Goal: Task Accomplishment & Management: Manage account settings

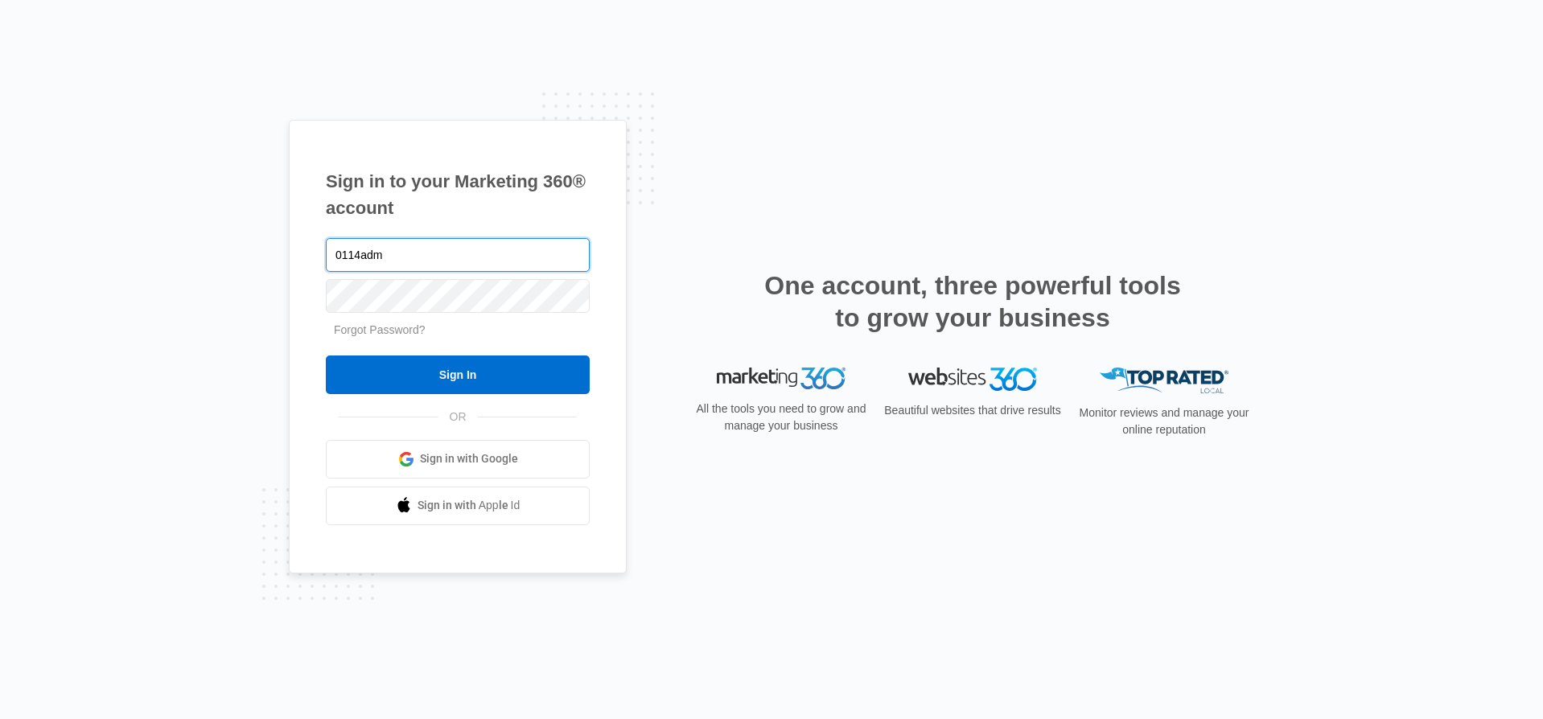
type input "0114adm"
click at [326, 356] on input "Sign In" at bounding box center [458, 375] width 264 height 39
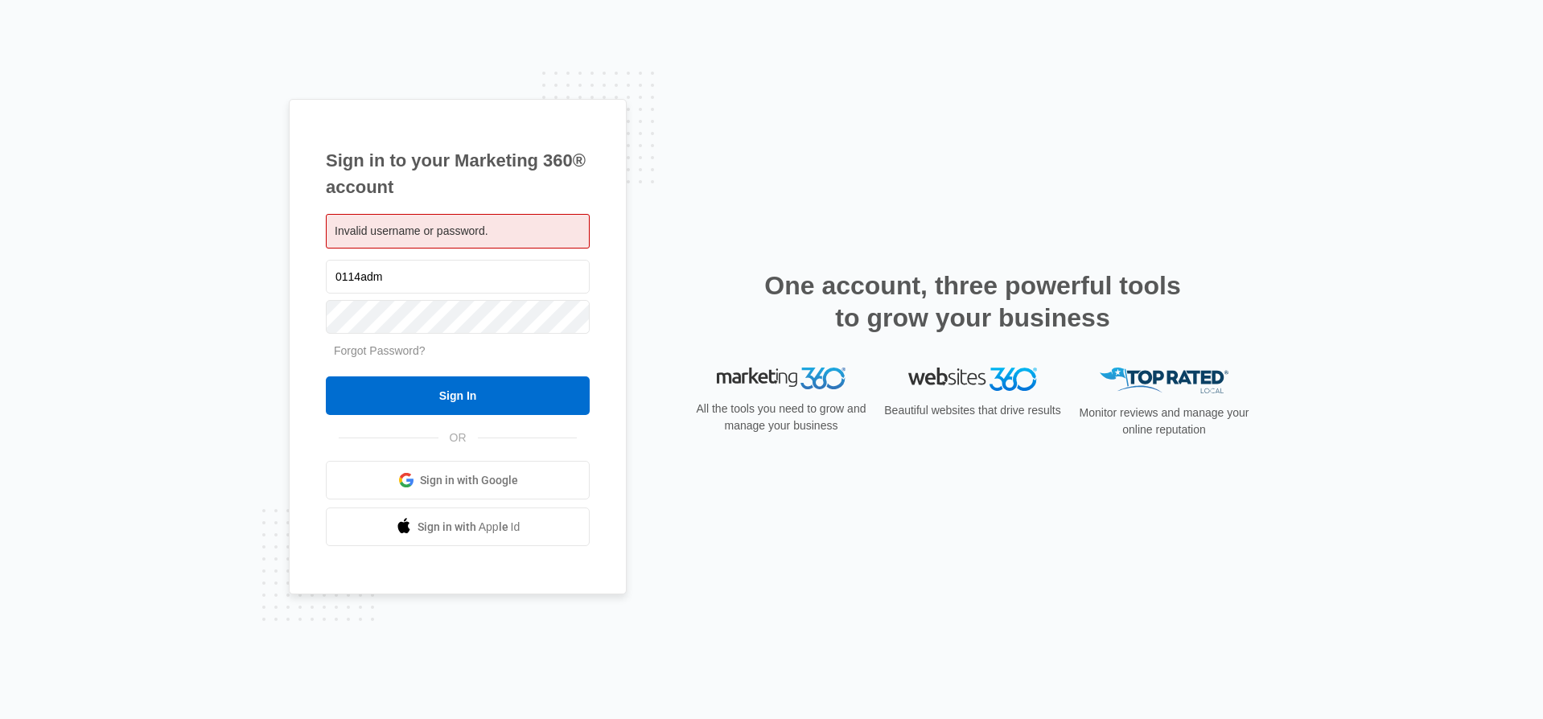
click at [398, 227] on span "Invalid username or password." at bounding box center [412, 231] width 154 height 13
click at [465, 381] on input "Sign In" at bounding box center [458, 396] width 264 height 39
click at [464, 484] on span "Sign in with Google" at bounding box center [469, 480] width 98 height 17
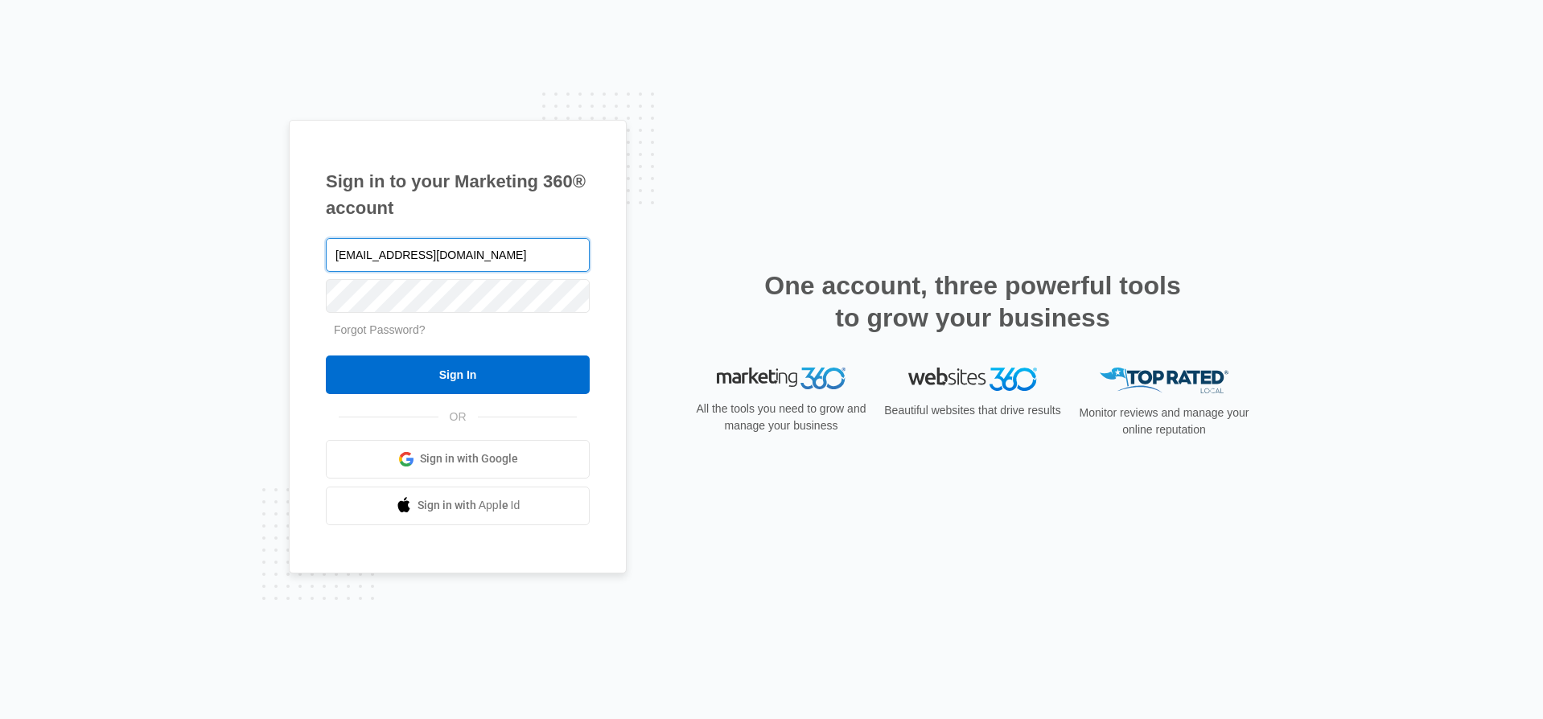
type input "[EMAIL_ADDRESS][DOMAIN_NAME]"
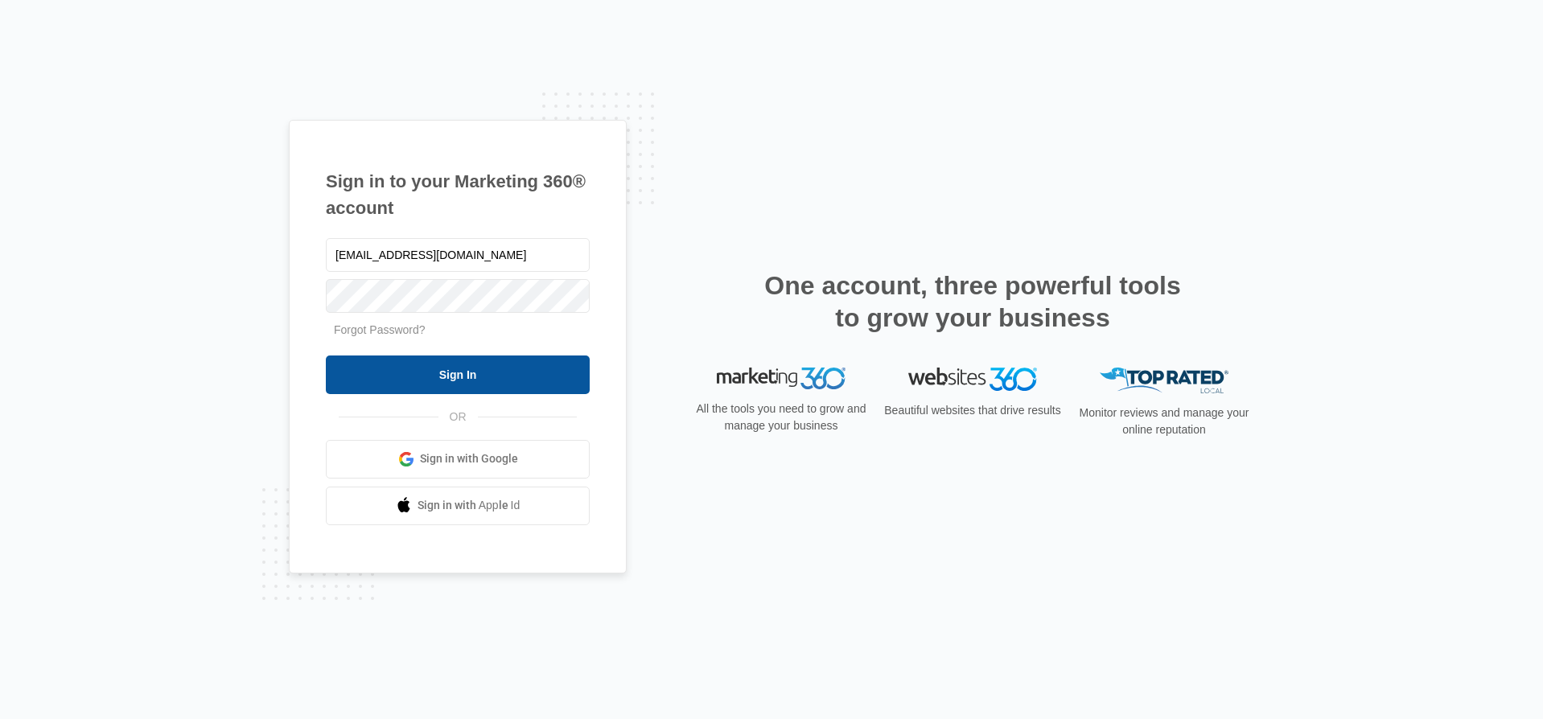
click at [508, 361] on input "Sign In" at bounding box center [458, 375] width 264 height 39
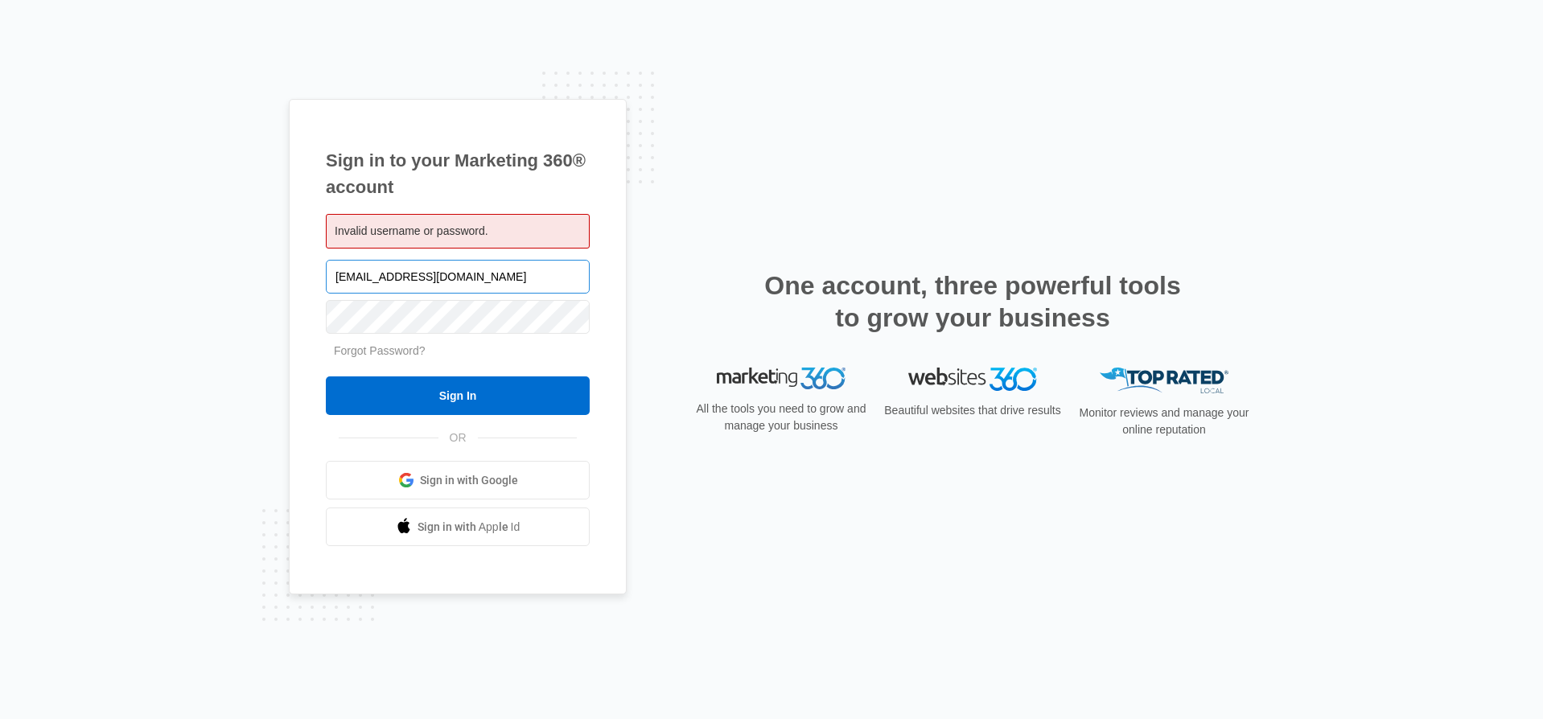
click at [384, 274] on input "w114adm@costco.com" at bounding box center [458, 277] width 264 height 34
type input "w114exp@costco.com"
click at [326, 377] on input "Sign In" at bounding box center [458, 396] width 264 height 39
click at [380, 278] on input "[EMAIL_ADDRESS][DOMAIN_NAME]" at bounding box center [458, 277] width 264 height 34
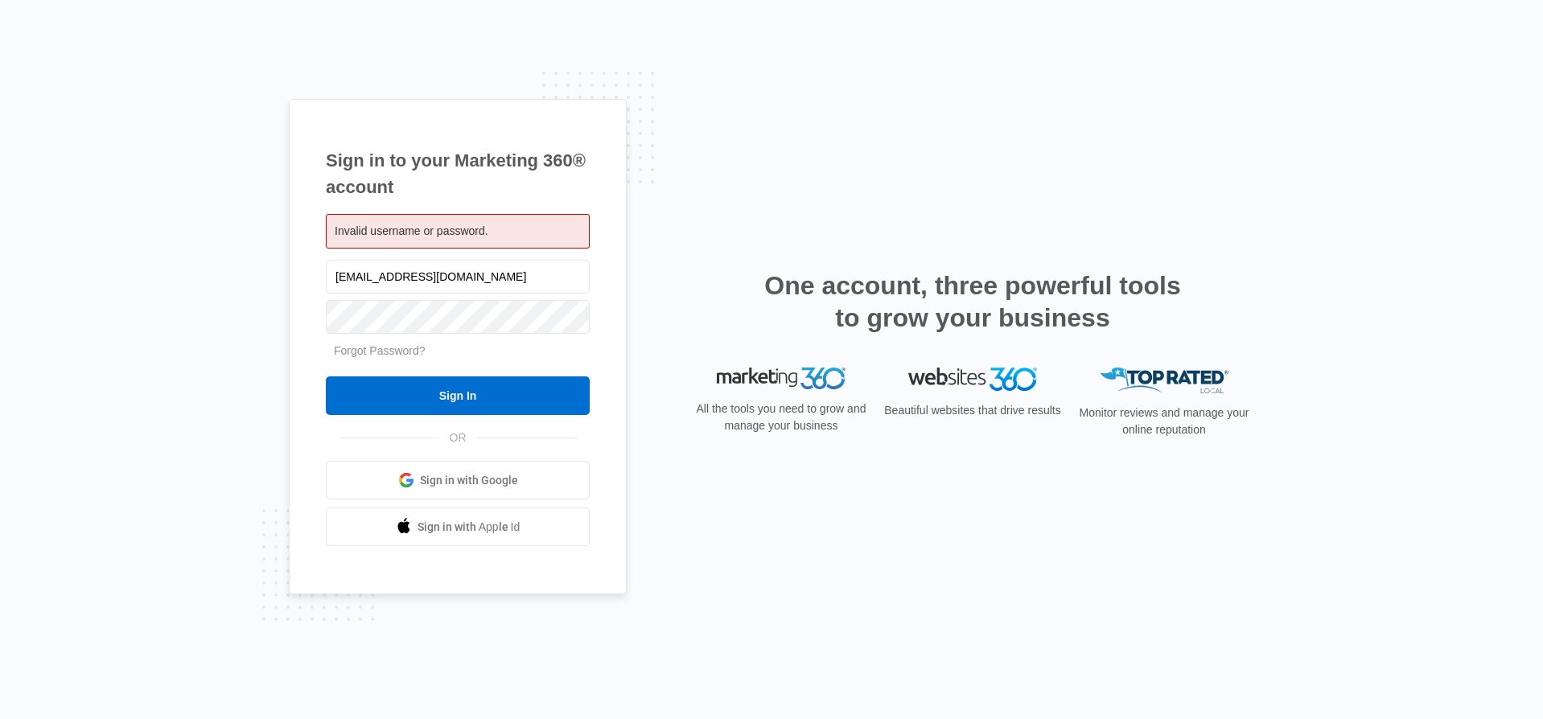
type input "[EMAIL_ADDRESS][DOMAIN_NAME]"
click at [326, 377] on input "Sign In" at bounding box center [458, 396] width 264 height 39
click at [491, 231] on div "Invalid username or password." at bounding box center [458, 231] width 264 height 35
drag, startPoint x: 521, startPoint y: 271, endPoint x: 138, endPoint y: 256, distance: 383.4
click at [138, 256] on div "Sign in to your Marketing 360® account Invalid username or password. [EMAIL_ADD…" at bounding box center [771, 359] width 1543 height 719
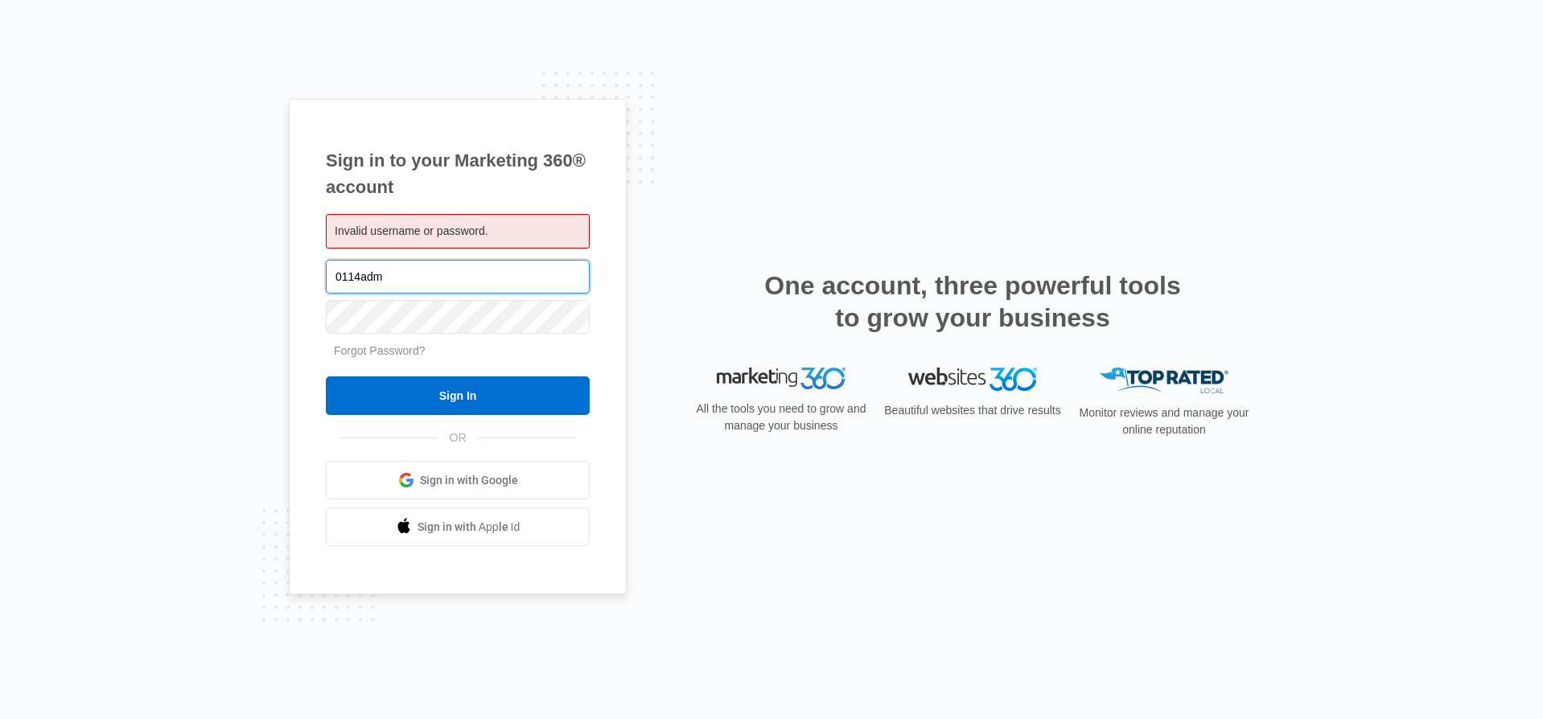
type input "0114adm"
drag, startPoint x: 509, startPoint y: 277, endPoint x: 111, endPoint y: 235, distance: 399.7
click at [111, 235] on div "Sign in to your Marketing 360® account Invalid username or password. 0114adm Fo…" at bounding box center [771, 359] width 1543 height 719
click at [397, 356] on link "Forgot Password?" at bounding box center [380, 350] width 92 height 13
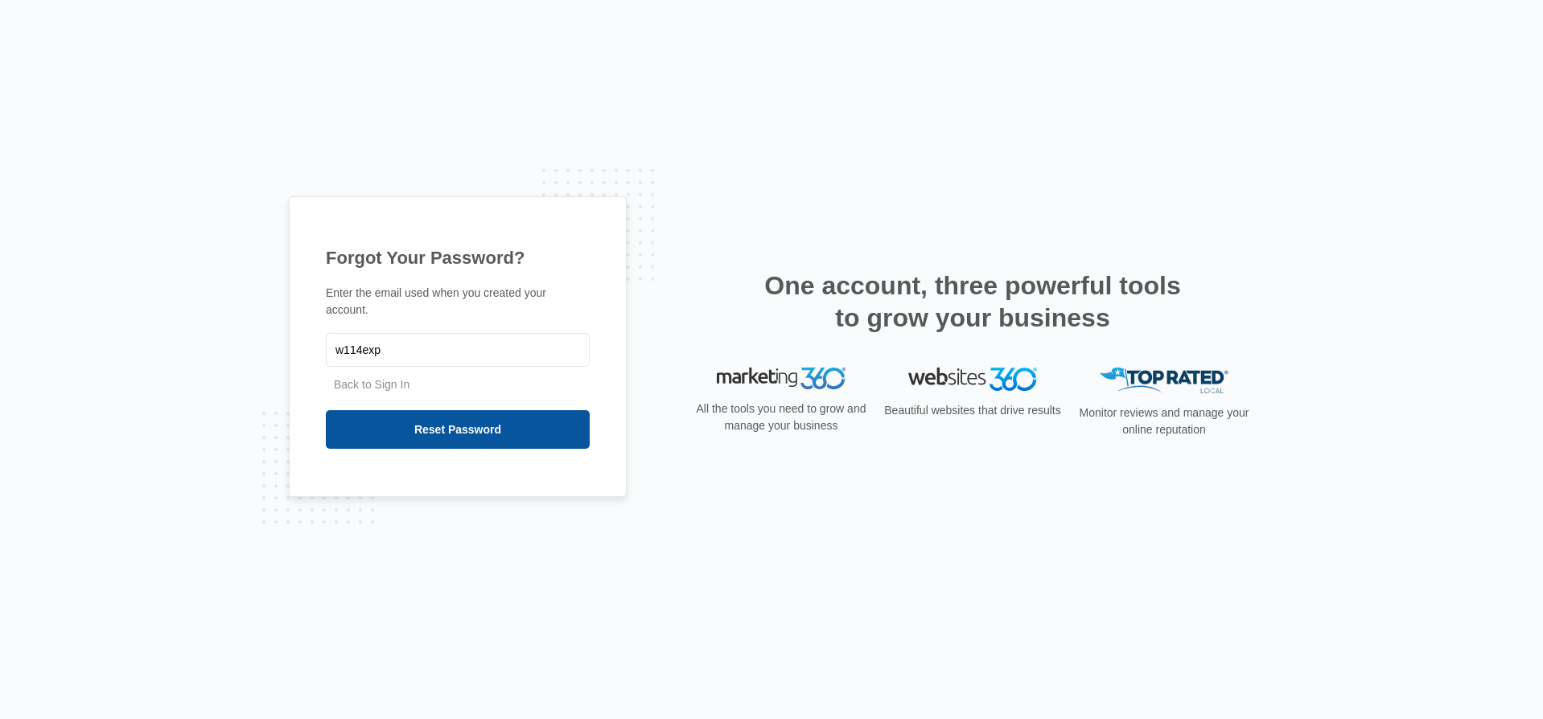
type input "w114exp"
click at [452, 420] on input "Reset Password" at bounding box center [458, 429] width 264 height 39
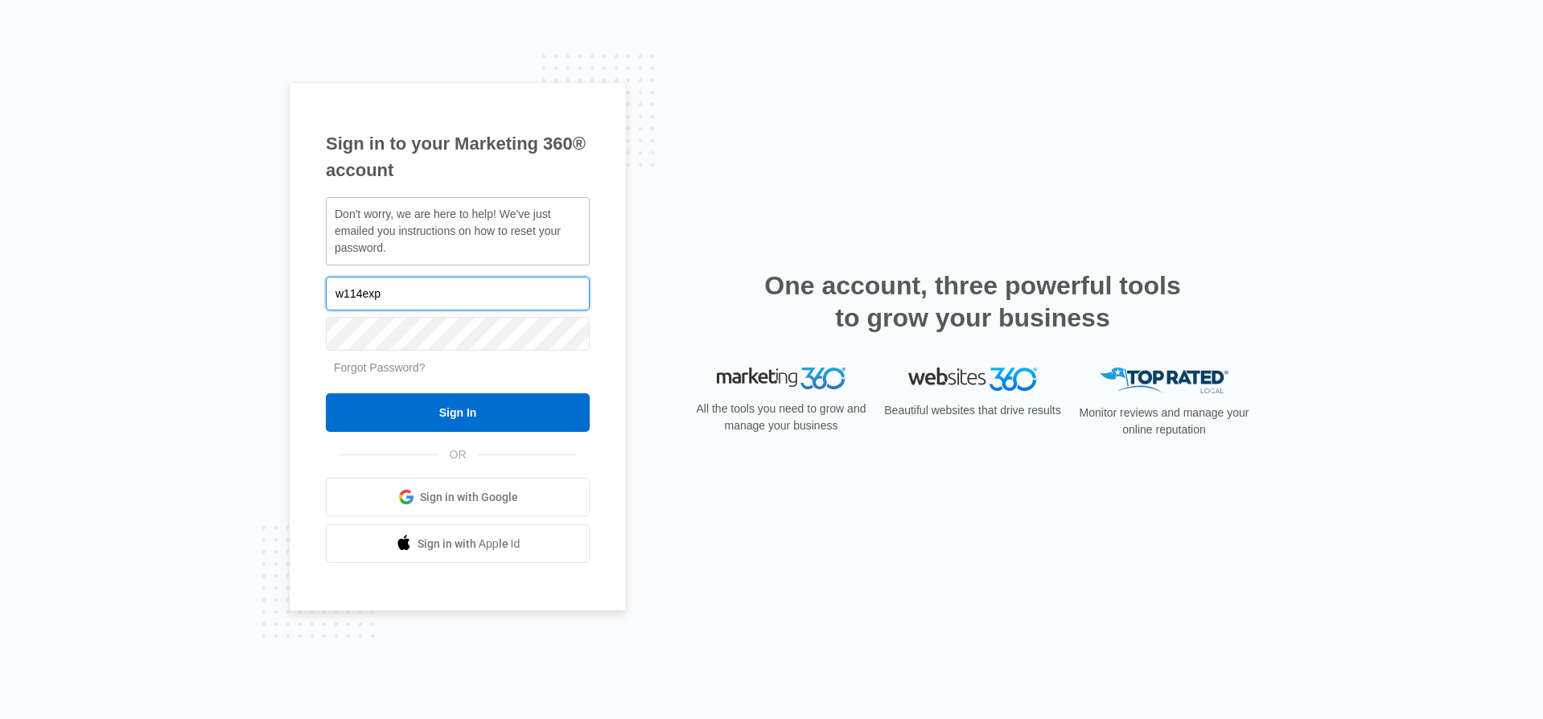
click at [394, 299] on input "w114exp" at bounding box center [458, 294] width 264 height 34
click at [377, 366] on link "Forgot Password?" at bounding box center [380, 367] width 92 height 13
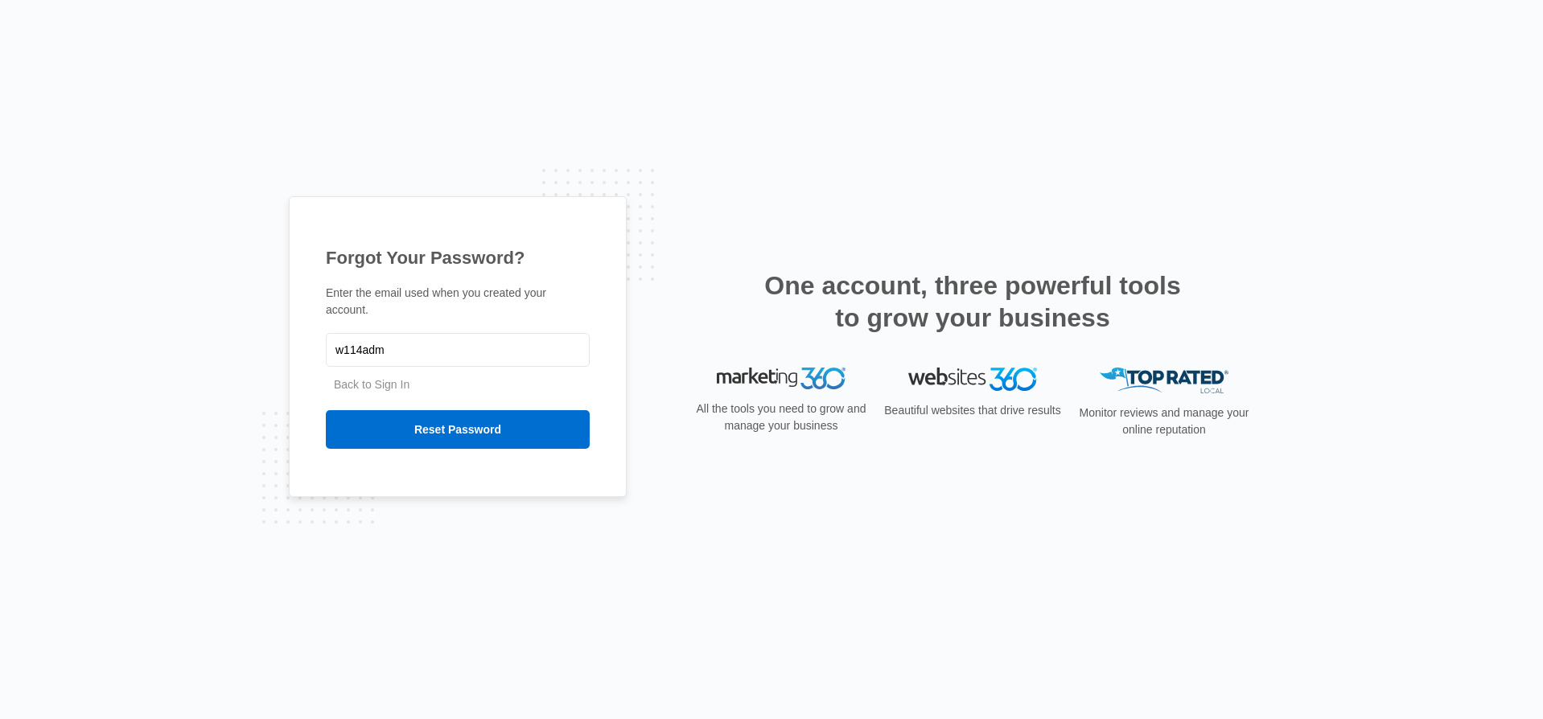
type input "[EMAIL_ADDRESS][DOMAIN_NAME]"
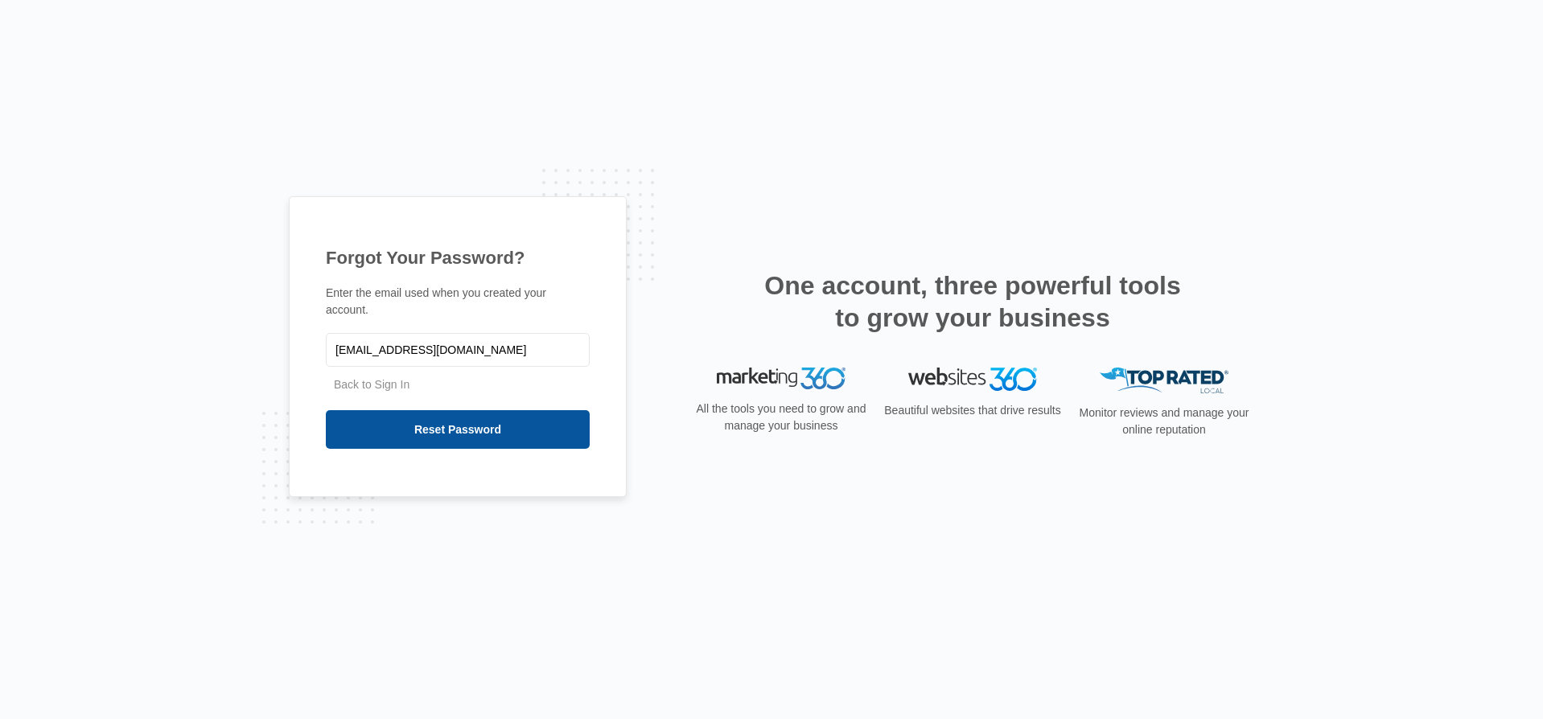
click at [486, 418] on input "Reset Password" at bounding box center [458, 429] width 264 height 39
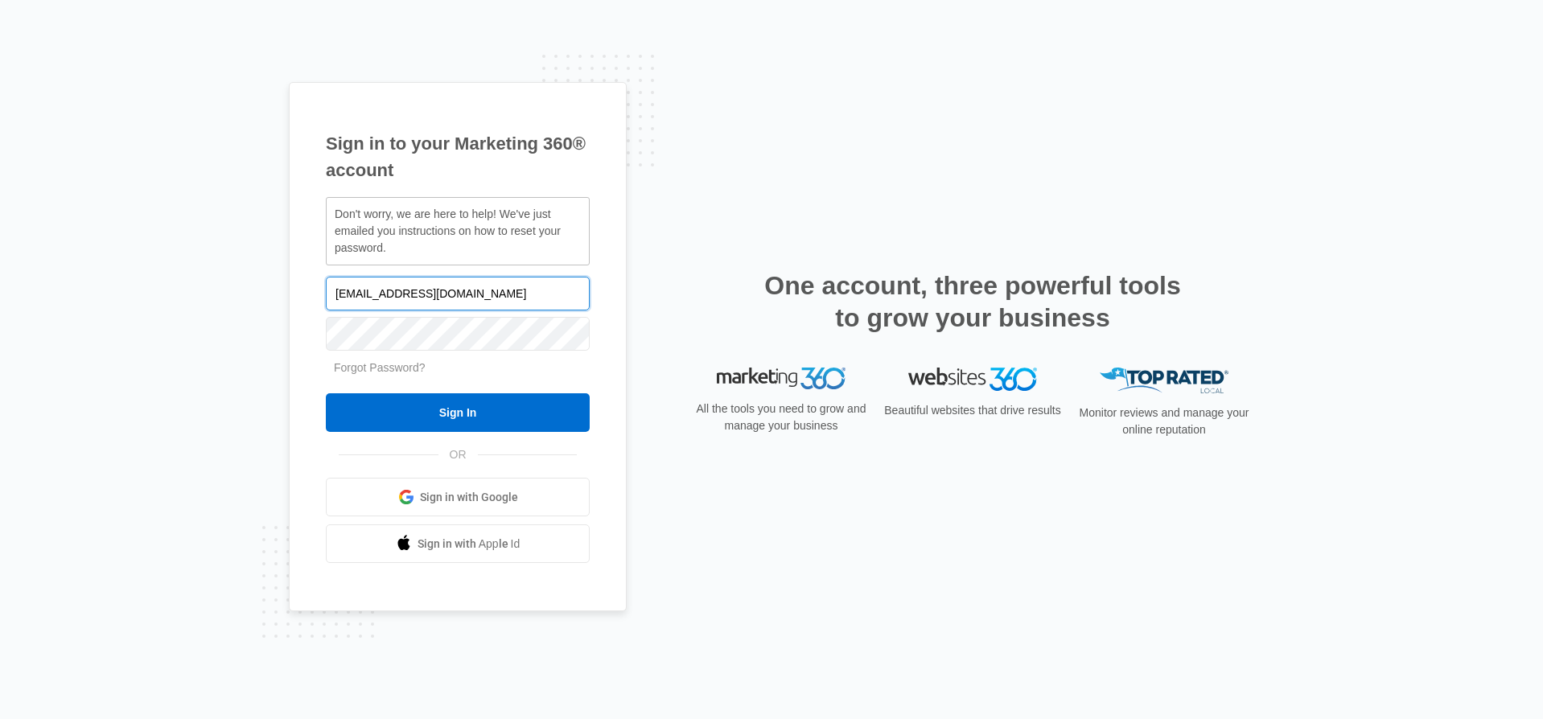
drag, startPoint x: 408, startPoint y: 299, endPoint x: 361, endPoint y: 291, distance: 47.4
click at [361, 291] on input "w114adm@costco.com" at bounding box center [458, 294] width 264 height 34
type input "w114mgr3@costco.com"
click at [416, 370] on link "Forgot Password?" at bounding box center [380, 367] width 92 height 13
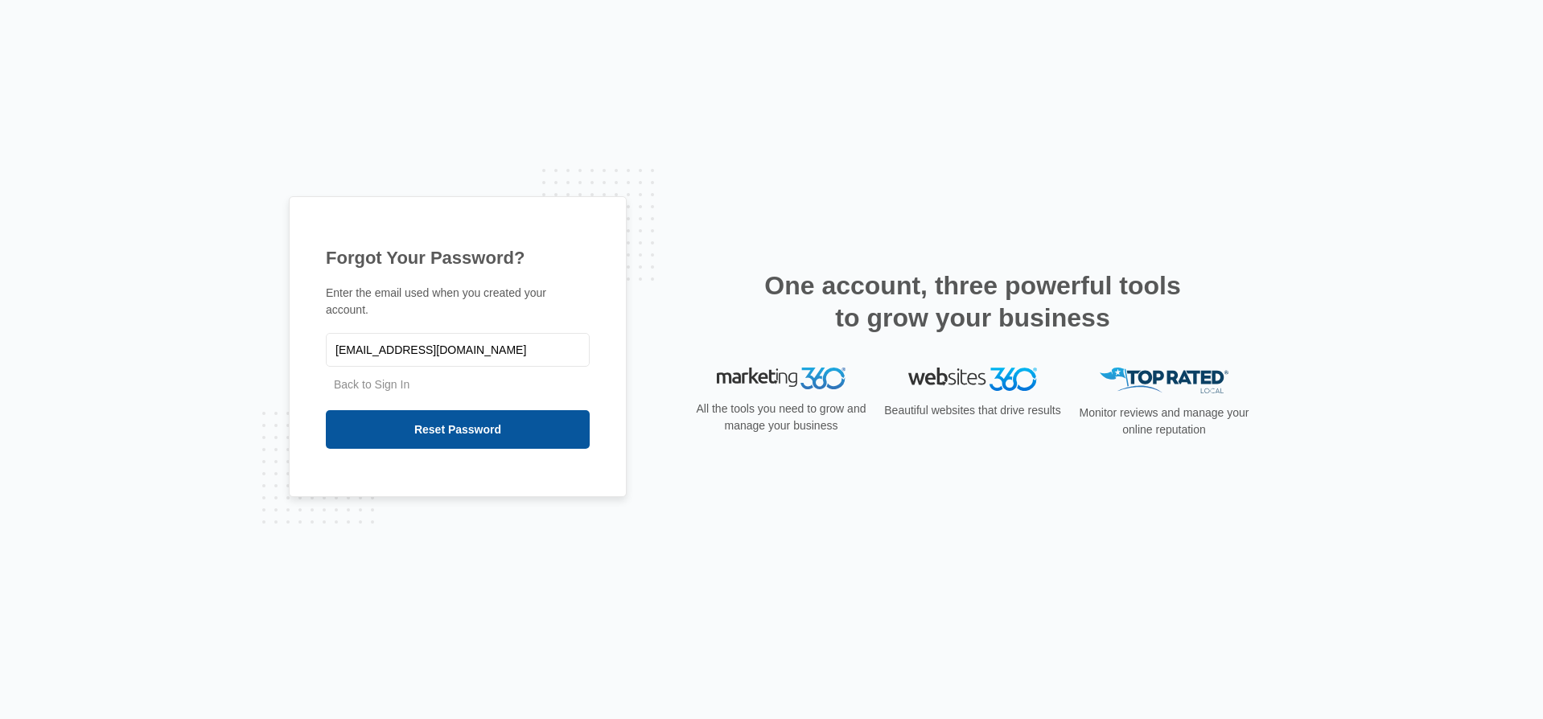
type input "[EMAIL_ADDRESS][DOMAIN_NAME]"
drag, startPoint x: 510, startPoint y: 429, endPoint x: 551, endPoint y: 430, distance: 41.0
click at [510, 428] on input "Reset Password" at bounding box center [458, 429] width 264 height 39
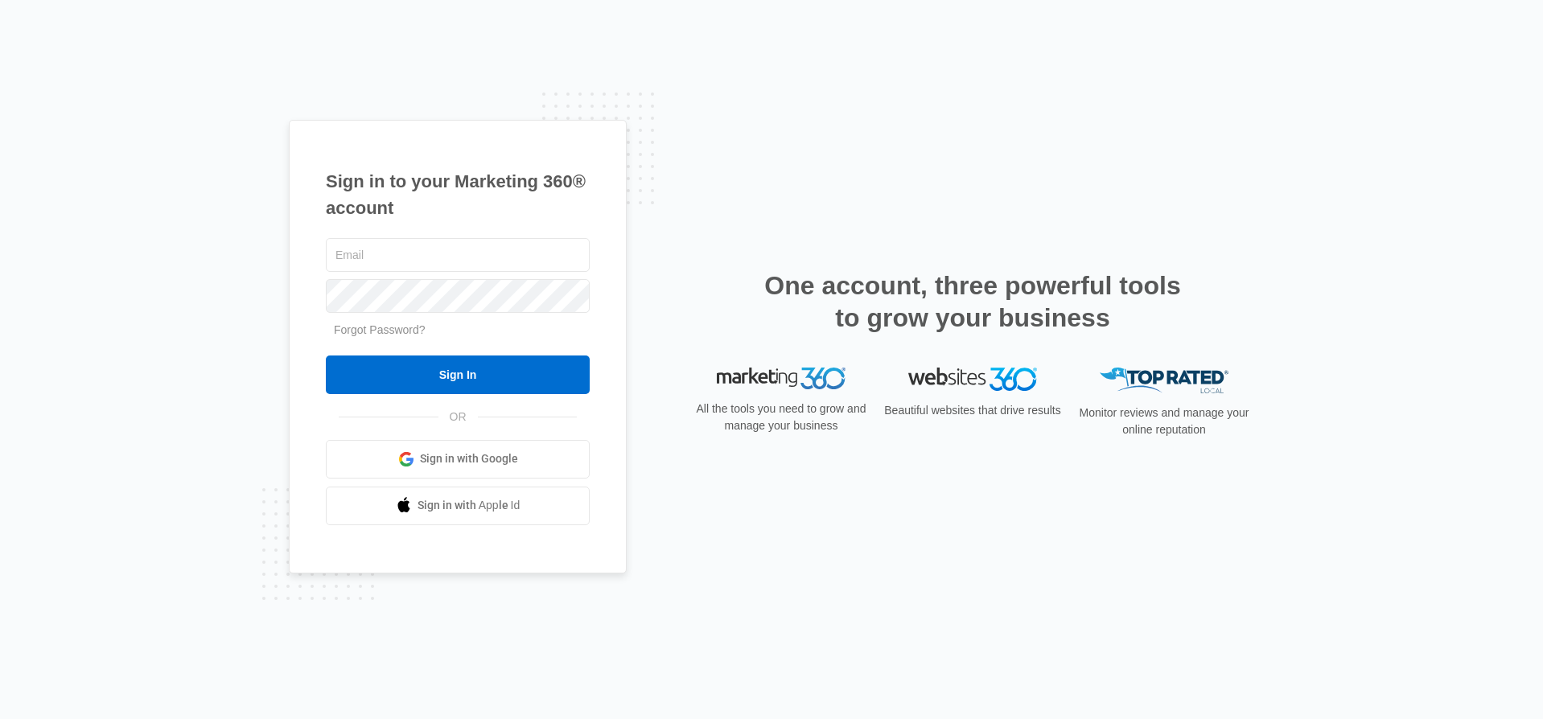
click at [591, 167] on div "Sign in to your Marketing 360® account Forgot Password? Sign In OR Sign in with…" at bounding box center [458, 347] width 338 height 454
click at [431, 184] on h1 "Sign in to your Marketing 360® account" at bounding box center [458, 194] width 264 height 53
click at [616, 197] on div "Sign in to your Marketing 360® account Forgot Password? Sign In OR Sign in with…" at bounding box center [458, 347] width 338 height 454
click at [472, 456] on span "Sign in with Google" at bounding box center [469, 459] width 98 height 17
